Goal: Information Seeking & Learning: Learn about a topic

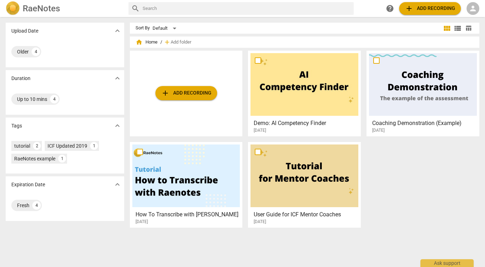
click at [138, 43] on span "home" at bounding box center [138, 42] width 7 height 7
click at [473, 9] on span "person" at bounding box center [472, 8] width 9 height 9
click at [468, 17] on li "Login" at bounding box center [467, 17] width 26 height 17
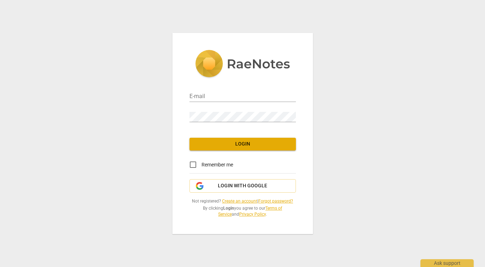
type input "[PERSON_NAME][EMAIL_ADDRESS][DOMAIN_NAME]"
click at [253, 144] on span "Login" at bounding box center [242, 144] width 95 height 7
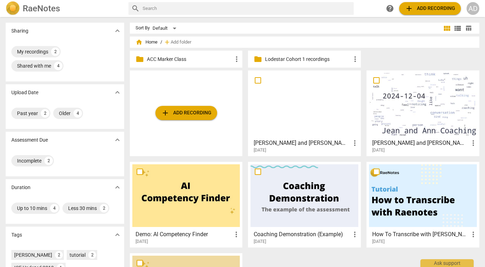
click at [320, 57] on p "Lodestar Cohort 1 recordings" at bounding box center [308, 59] width 86 height 7
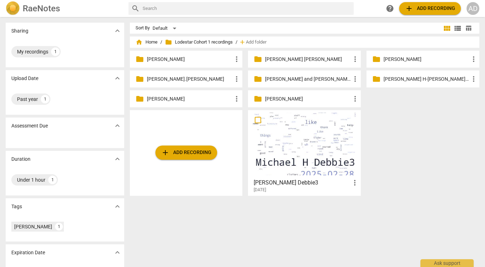
click at [161, 98] on p "[PERSON_NAME]" at bounding box center [190, 98] width 86 height 7
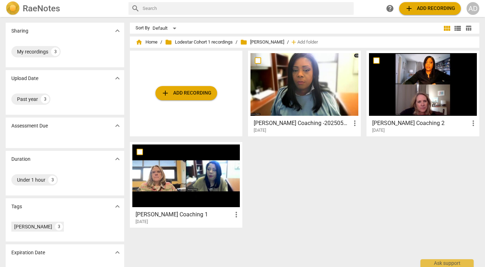
click at [427, 93] on div at bounding box center [423, 84] width 108 height 63
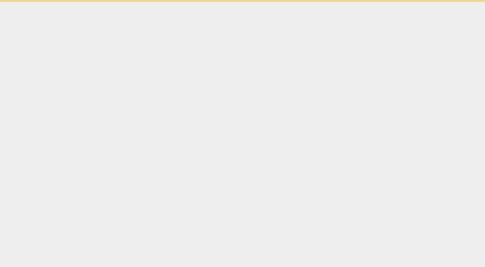
click at [427, 2] on html "Ask support" at bounding box center [242, 1] width 485 height 2
